Goal: Information Seeking & Learning: Learn about a topic

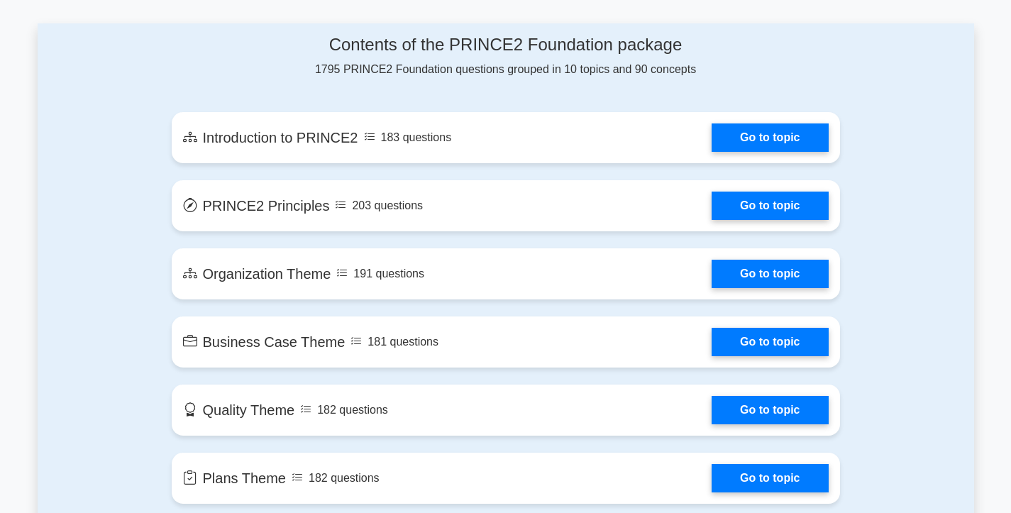
scroll to position [747, 0]
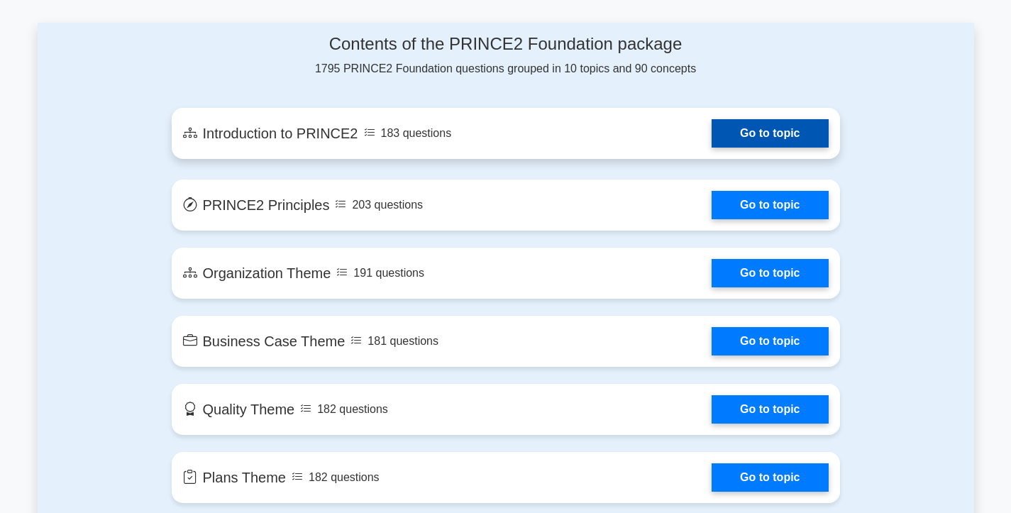
click at [756, 128] on link "Go to topic" at bounding box center [770, 133] width 116 height 28
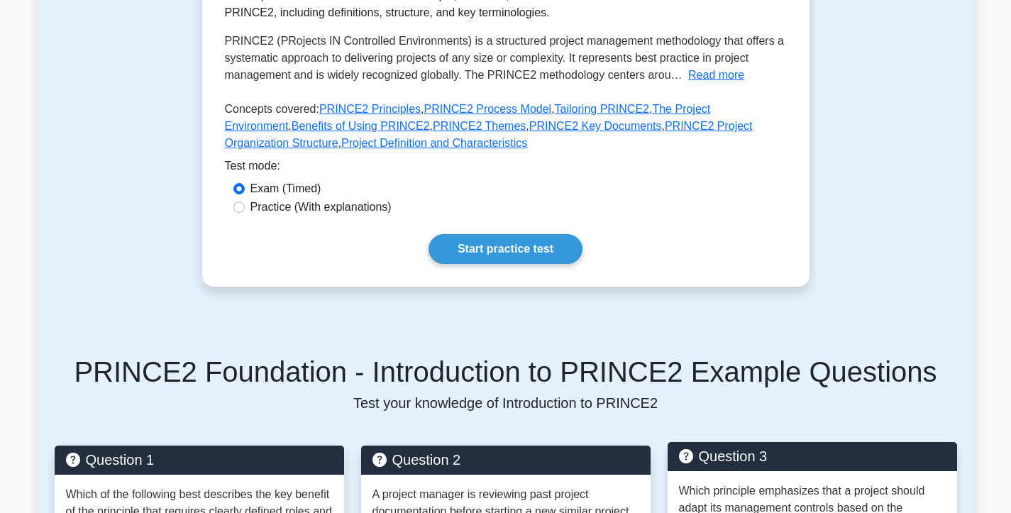
scroll to position [267, 0]
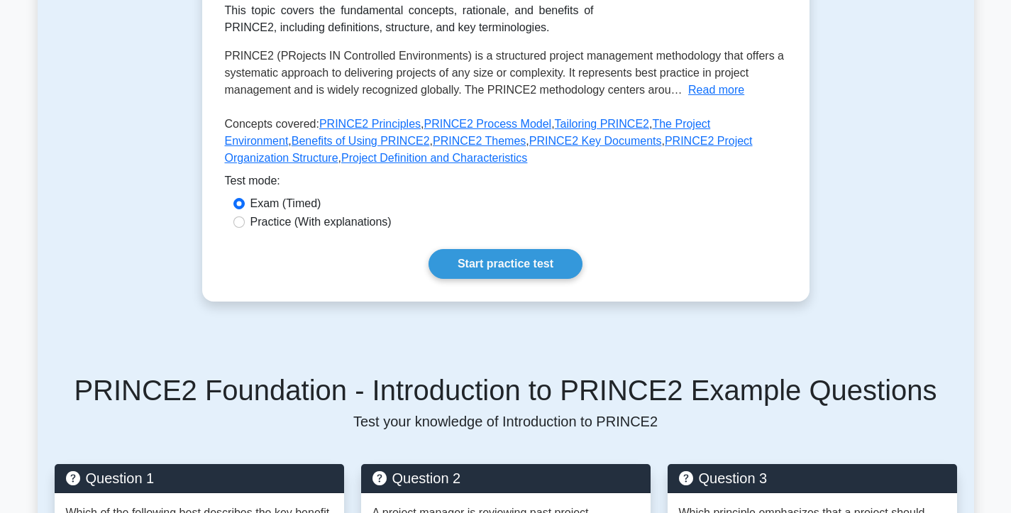
click at [242, 223] on input "Practice (With explanations)" at bounding box center [239, 221] width 11 height 11
radio input "true"
click at [488, 265] on link "Start practice test" at bounding box center [506, 264] width 154 height 30
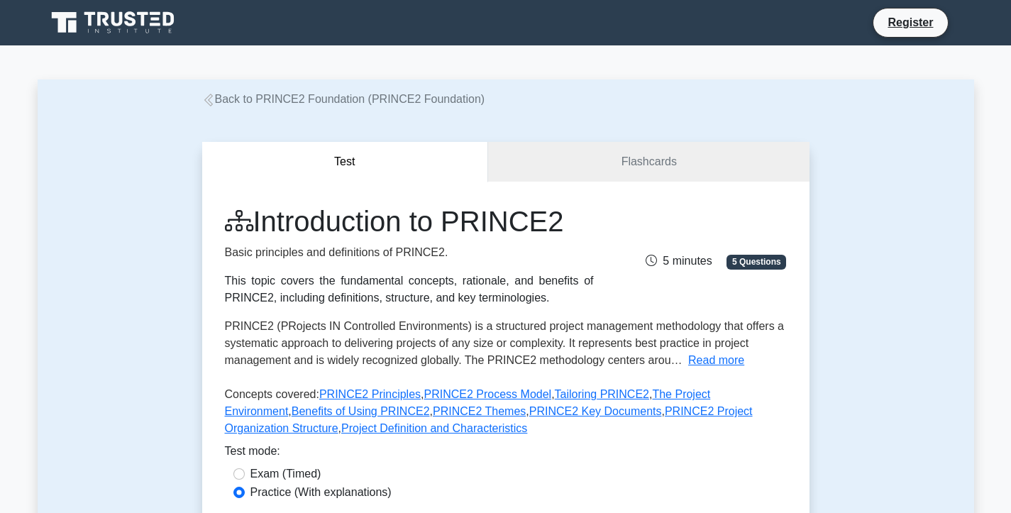
scroll to position [0, 0]
